Goal: Connect with others: Connect with others

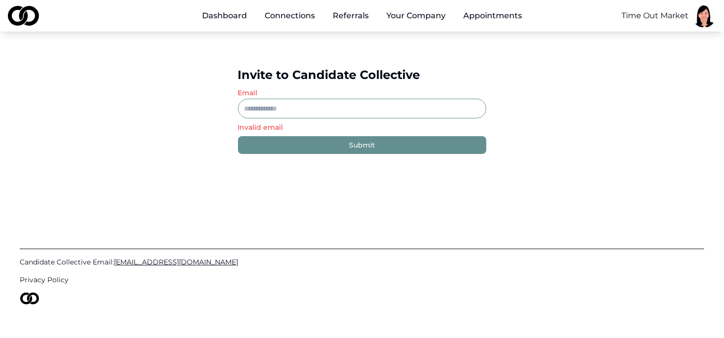
click at [220, 15] on link "Dashboard" at bounding box center [224, 16] width 61 height 20
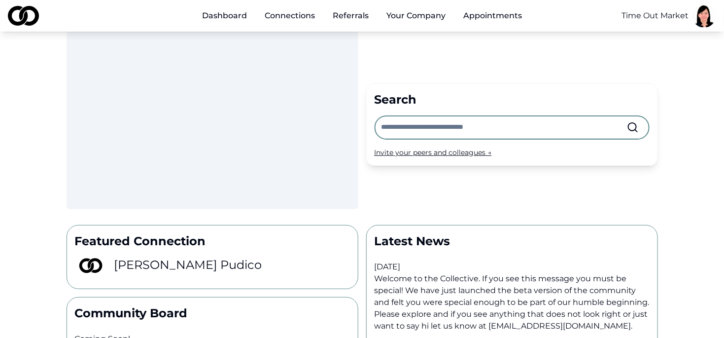
click at [279, 14] on link "Connections" at bounding box center [290, 16] width 66 height 20
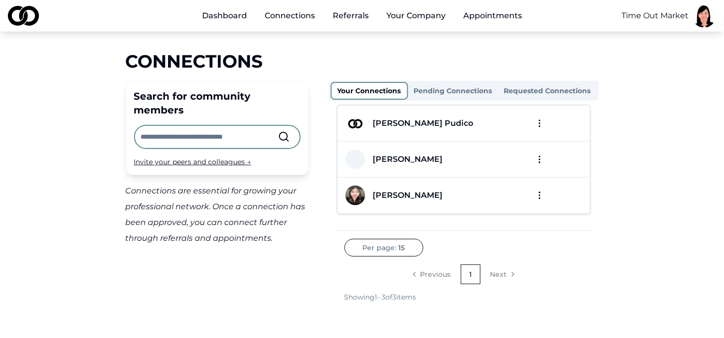
click at [554, 89] on button "Requested Connections" at bounding box center [547, 91] width 99 height 16
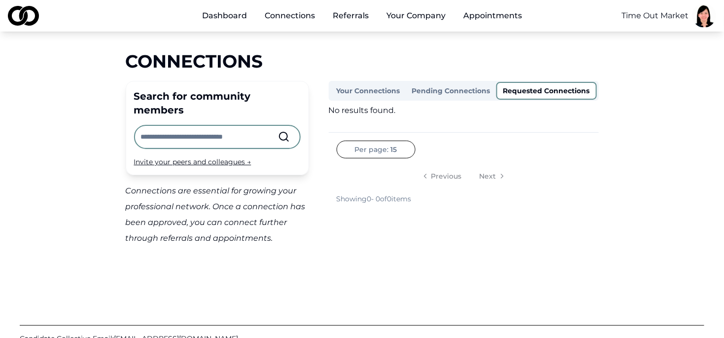
click at [457, 90] on button "Pending Connections" at bounding box center [451, 91] width 90 height 16
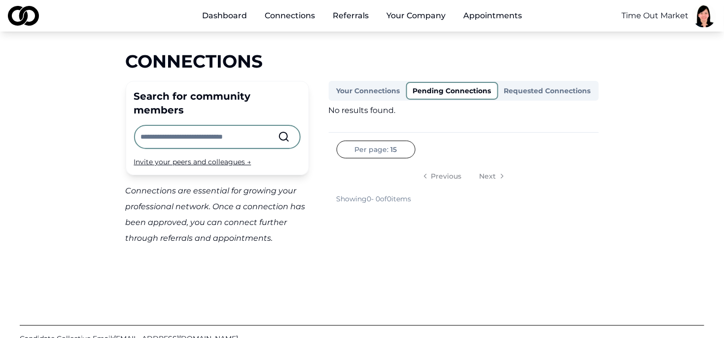
click at [373, 90] on button "Your Connections" at bounding box center [368, 91] width 75 height 16
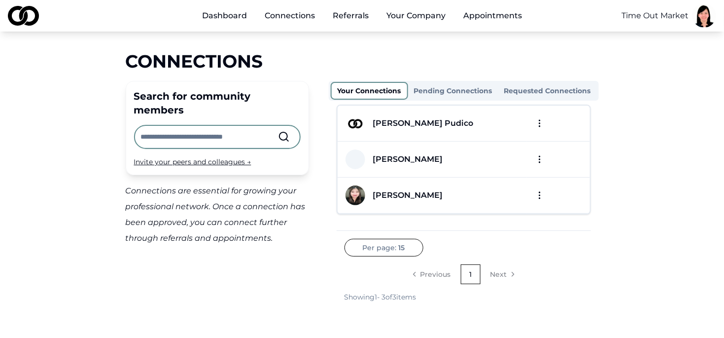
click at [510, 274] on li "Next" at bounding box center [501, 274] width 39 height 20
click at [498, 273] on li "Next" at bounding box center [501, 274] width 39 height 20
click at [457, 90] on button "Pending Connections" at bounding box center [453, 91] width 90 height 16
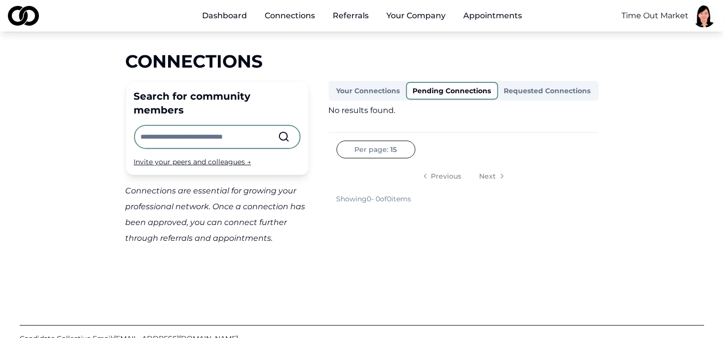
click at [518, 93] on button "Requested Connections" at bounding box center [547, 91] width 99 height 16
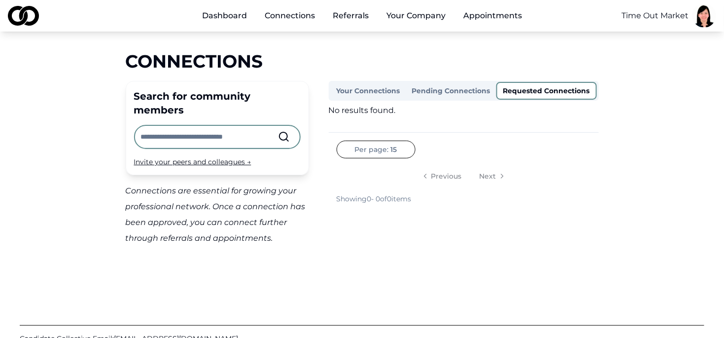
click at [474, 91] on button "Pending Connections" at bounding box center [451, 91] width 90 height 16
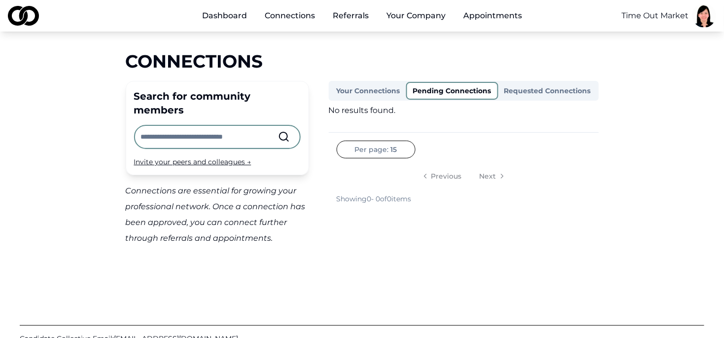
click at [351, 14] on link "Referrals" at bounding box center [351, 16] width 52 height 20
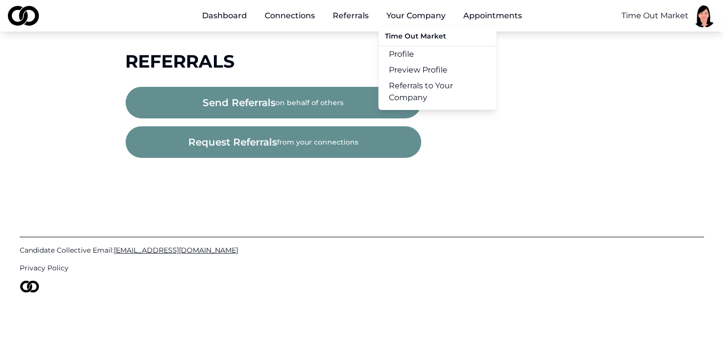
click at [412, 75] on link "Preview Profile" at bounding box center [437, 70] width 117 height 16
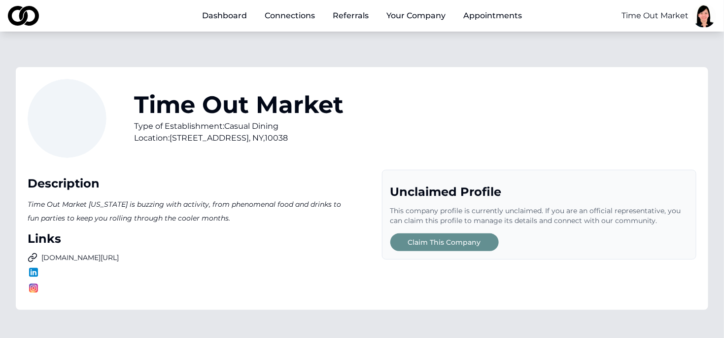
click at [702, 23] on html "Dashboard Connections Referrals Your Company Appointments Time Out Market Time …" at bounding box center [362, 169] width 724 height 338
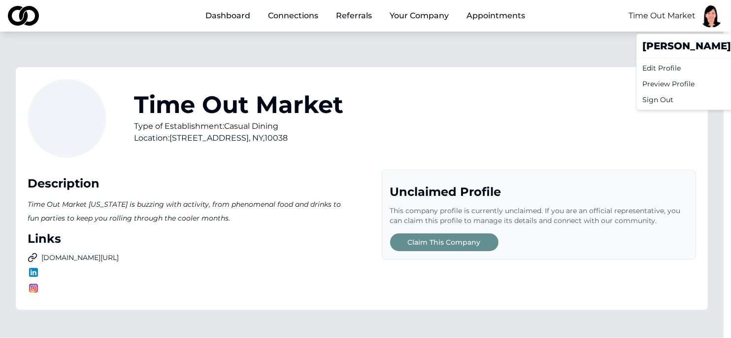
click at [700, 81] on div "Preview Profile" at bounding box center [733, 84] width 188 height 16
